Goal: Navigation & Orientation: Find specific page/section

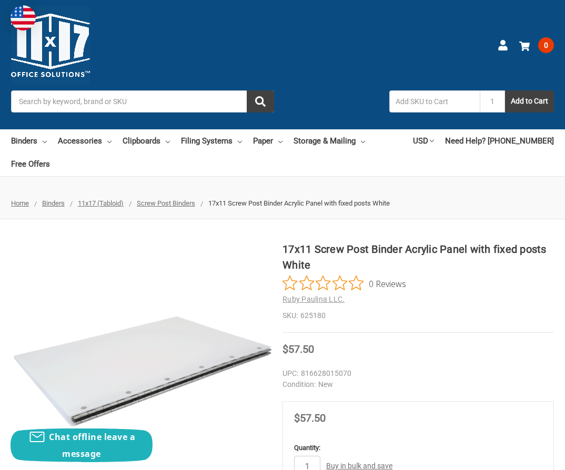
click at [180, 199] on span "Screw Post Binders" at bounding box center [166, 203] width 58 height 8
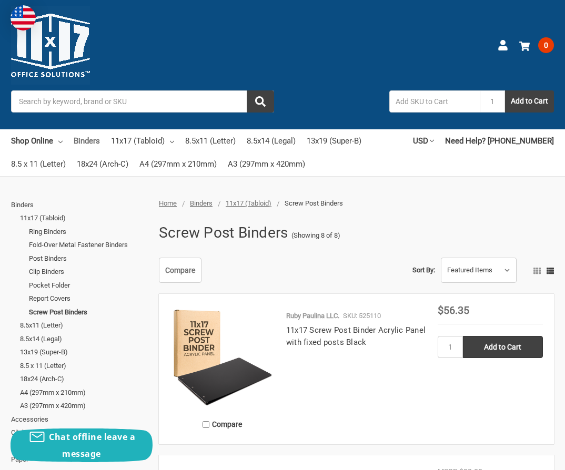
click at [93, 143] on link "Binders" at bounding box center [87, 140] width 26 height 23
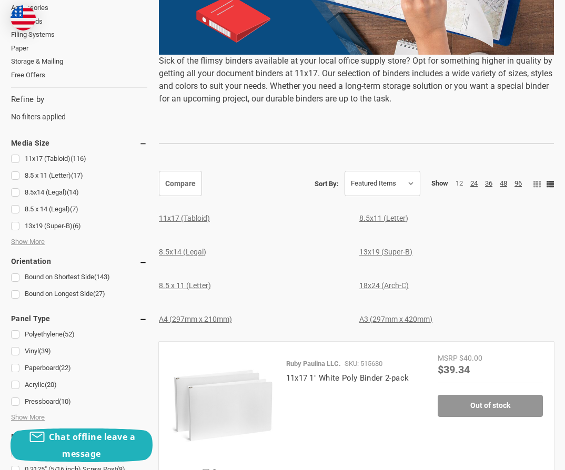
scroll to position [321, 0]
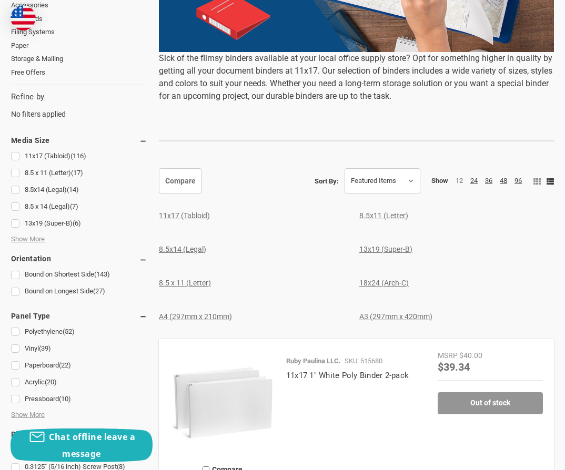
click at [379, 214] on link "8.5x11 (Letter)" at bounding box center [383, 215] width 49 height 8
